Goal: Register for event/course

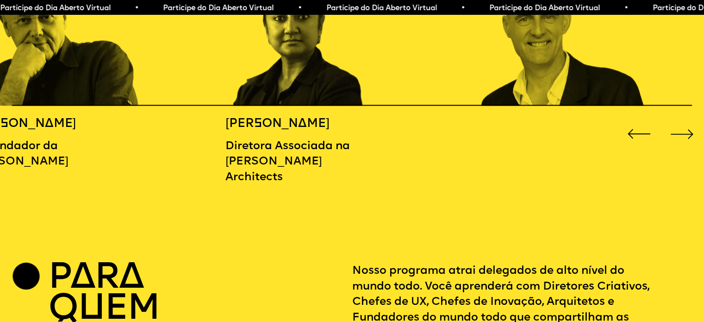
scroll to position [1219, 0]
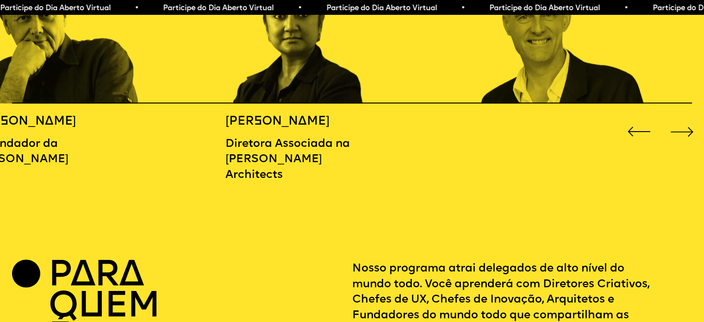
click at [679, 142] on div "Próximo slide" at bounding box center [682, 132] width 28 height 28
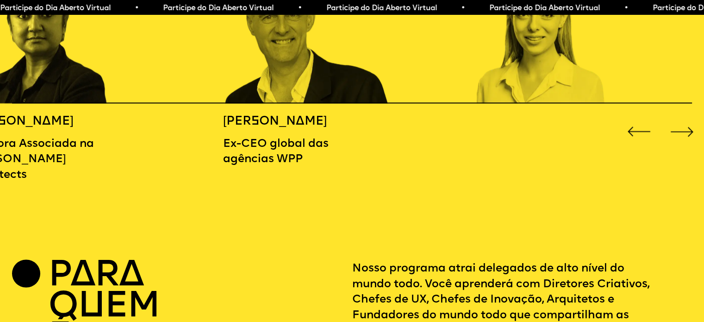
click at [679, 142] on div "Próximo slide" at bounding box center [682, 132] width 28 height 28
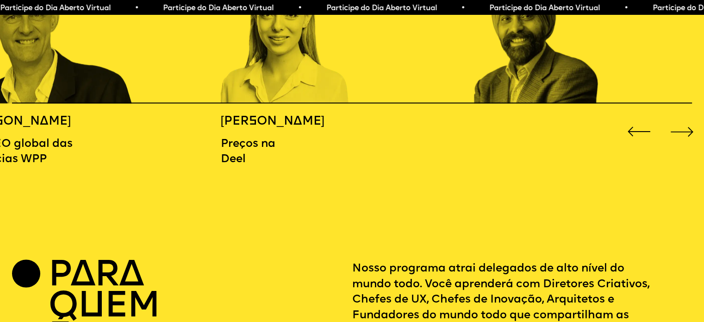
click at [679, 142] on div "Próximo slide" at bounding box center [682, 132] width 28 height 28
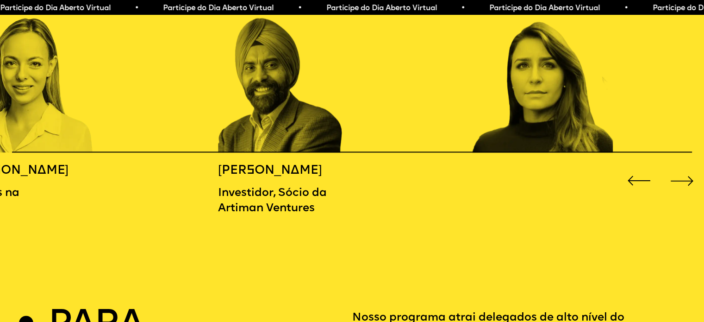
scroll to position [1169, 0]
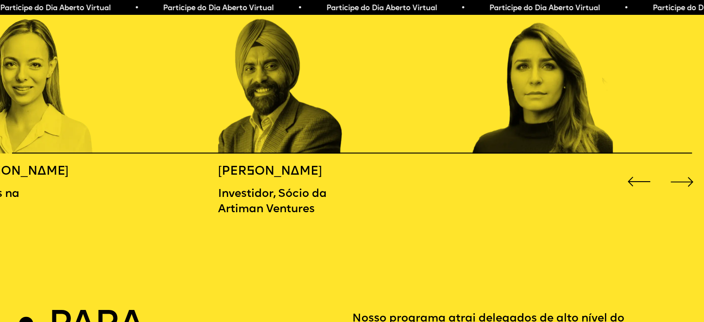
click at [678, 196] on div "Próximo slide" at bounding box center [682, 182] width 28 height 28
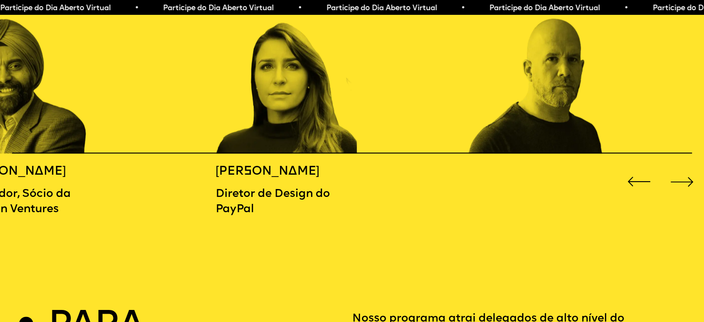
click at [678, 196] on div "Próximo slide" at bounding box center [682, 182] width 28 height 28
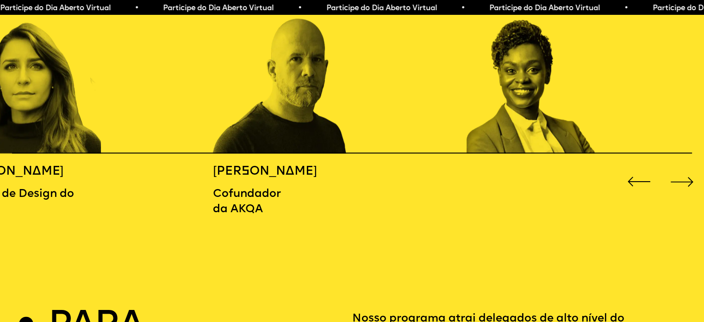
click at [678, 196] on div "Próximo slide" at bounding box center [682, 182] width 28 height 28
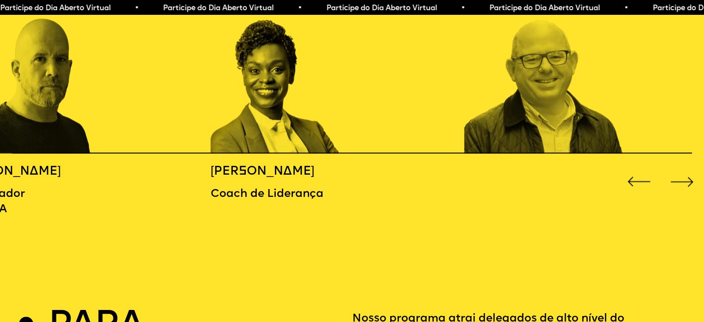
click at [678, 196] on div "Próximo slide" at bounding box center [682, 182] width 28 height 28
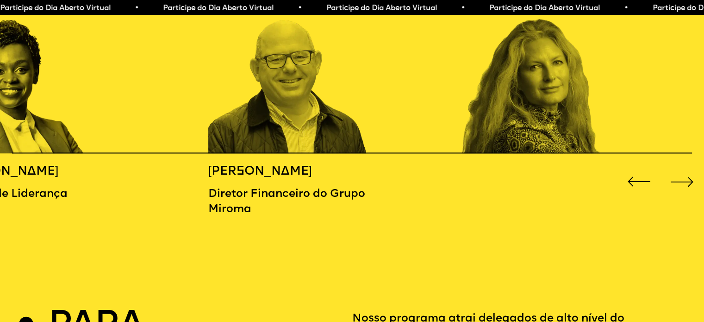
click at [678, 196] on div "Próximo slide" at bounding box center [682, 182] width 28 height 28
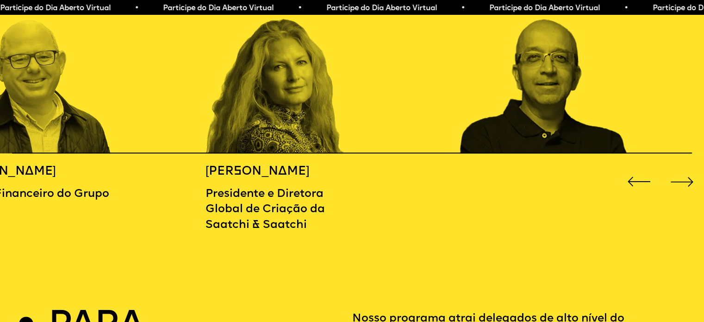
click at [678, 196] on div "Próximo slide" at bounding box center [682, 182] width 28 height 28
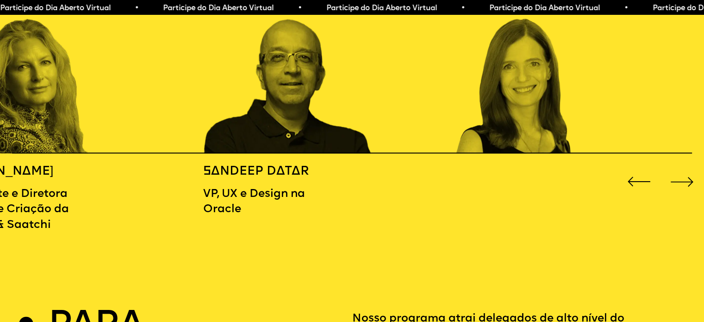
click at [678, 196] on div "Próximo slide" at bounding box center [682, 182] width 28 height 28
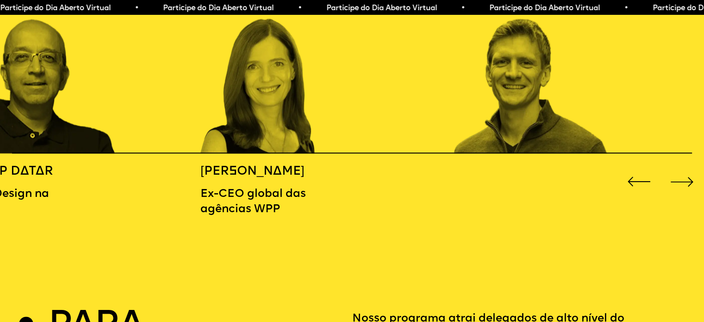
click at [678, 196] on div "Próximo slide" at bounding box center [682, 182] width 28 height 28
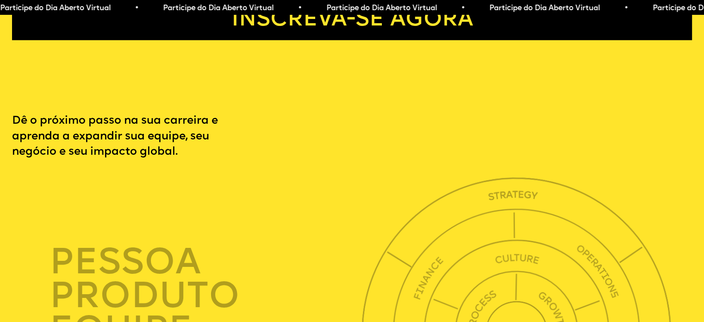
scroll to position [2380, 0]
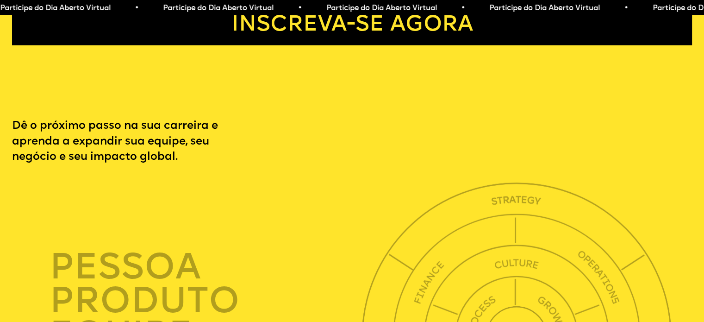
click at [409, 36] on font "Inscreva-se agora" at bounding box center [353, 25] width 242 height 22
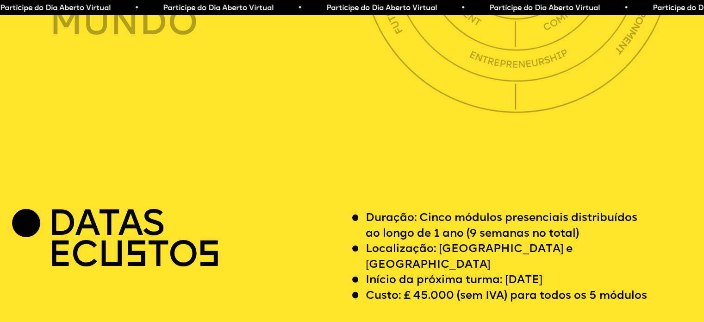
scroll to position [2756, 0]
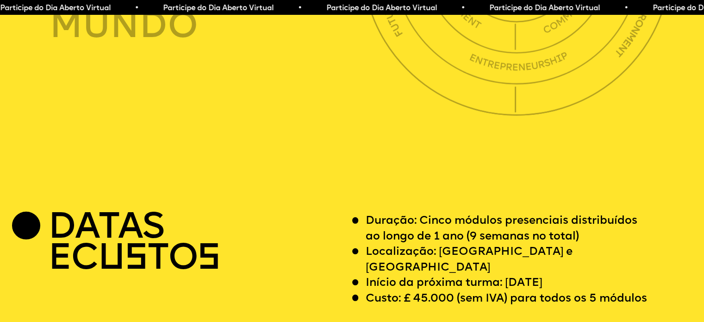
scroll to position [2380, 0]
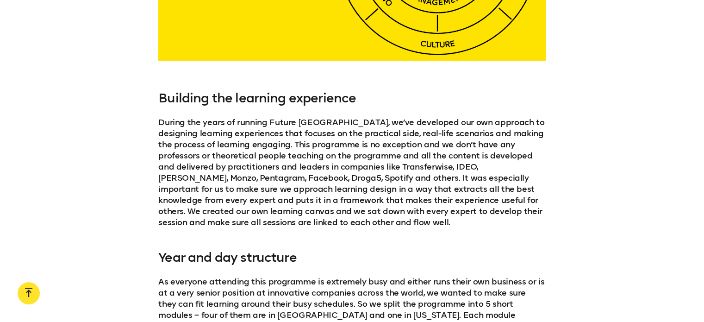
scroll to position [1868, 0]
